Goal: Task Accomplishment & Management: Use online tool/utility

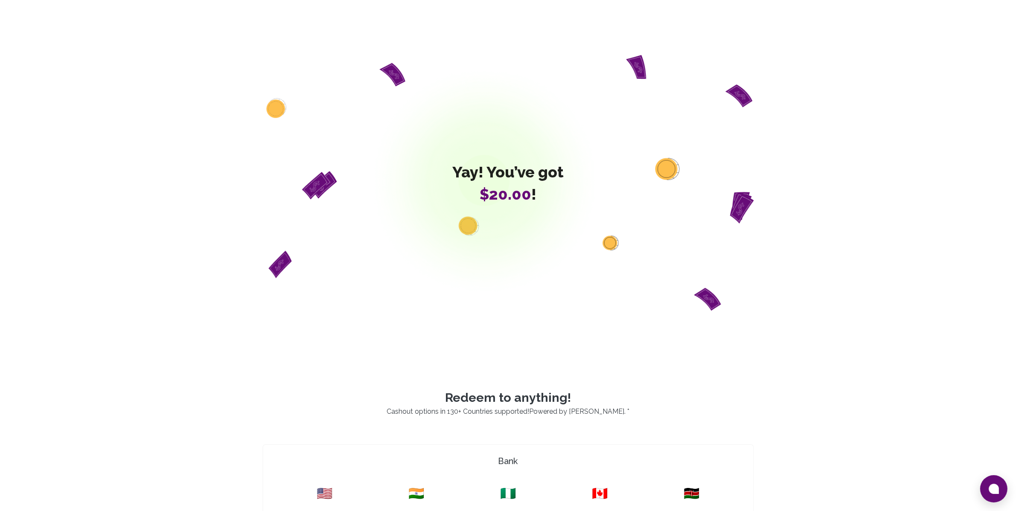
scroll to position [447, 0]
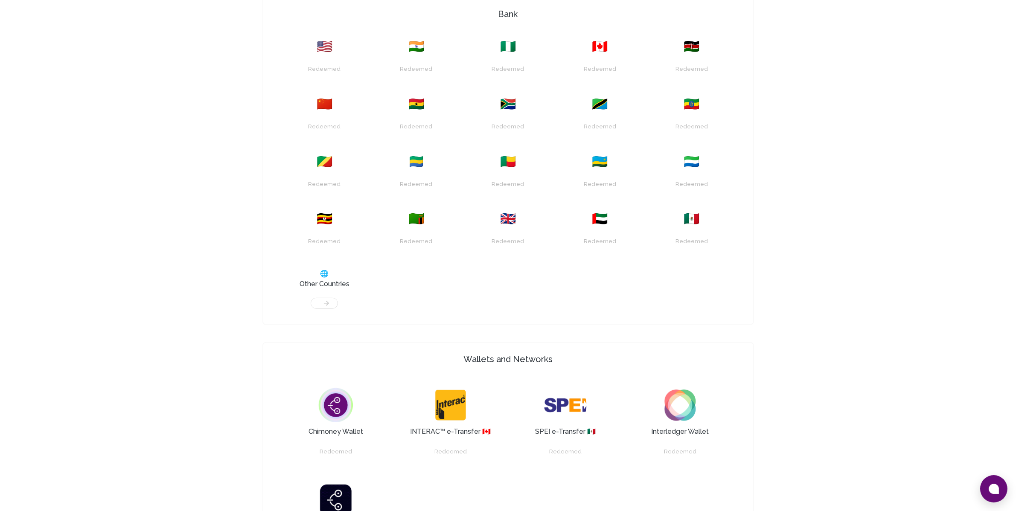
click at [1016, 324] on html "Yay! You’ve got $20.00 ! Redeem to anything! Cashout options in 130+ Countries …" at bounding box center [508, 193] width 1016 height 1281
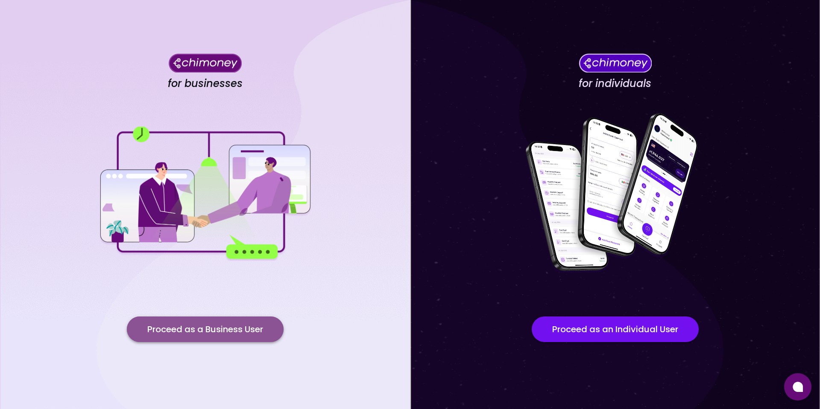
click at [193, 320] on button "Proceed as a Business User" at bounding box center [205, 330] width 157 height 26
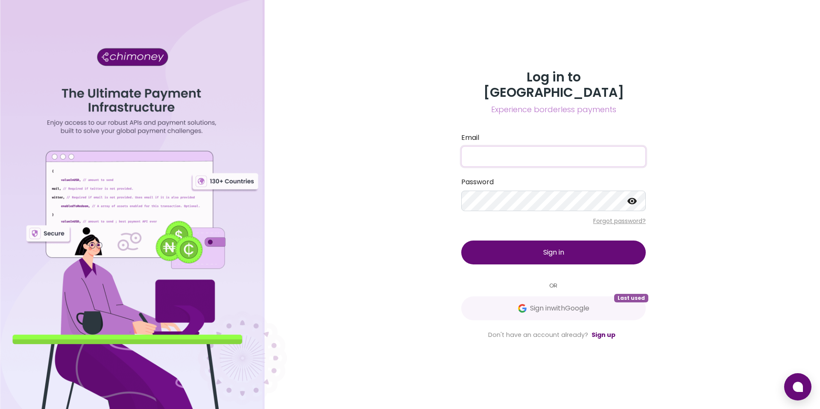
click at [514, 149] on input "Email" at bounding box center [553, 156] width 184 height 20
type input "[EMAIL_ADDRESS][DOMAIN_NAME]"
click at [524, 241] on button "Sign in" at bounding box center [553, 253] width 184 height 24
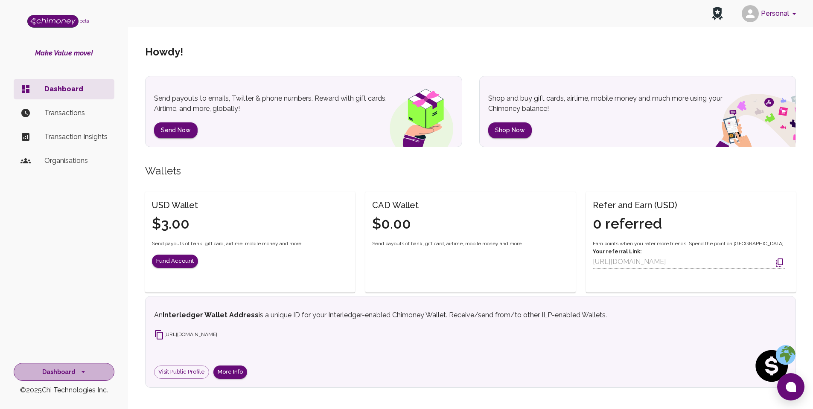
click at [72, 370] on button "Dashboard" at bounding box center [64, 372] width 101 height 18
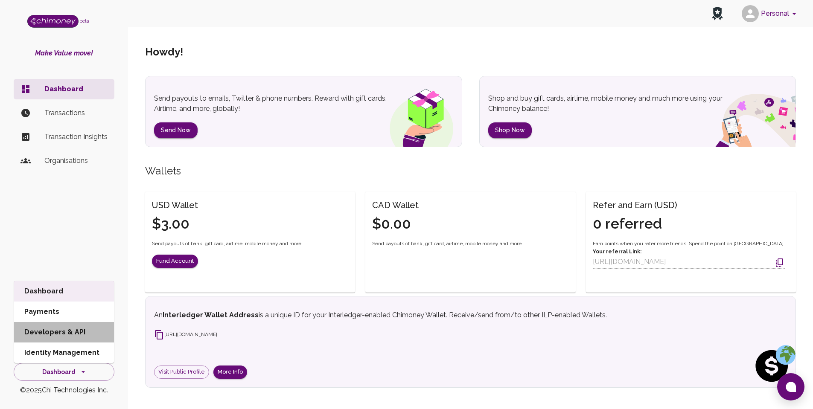
click at [53, 329] on li "Developers & API" at bounding box center [64, 332] width 100 height 20
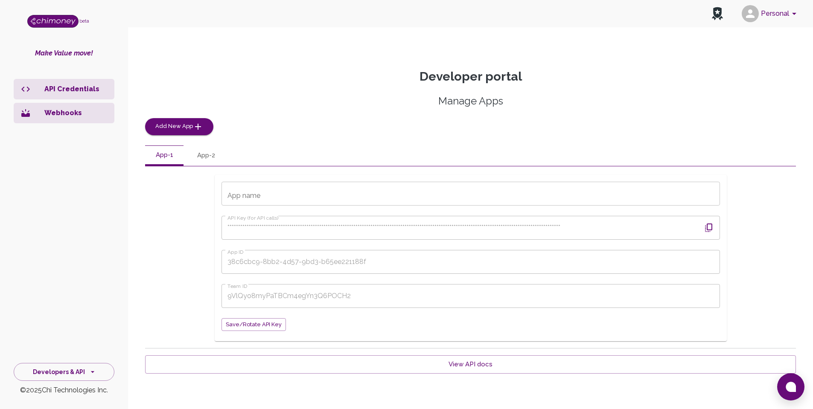
click at [710, 230] on icon "button" at bounding box center [709, 228] width 10 height 10
click at [221, 161] on button "App-2" at bounding box center [206, 156] width 38 height 20
